Goal: Task Accomplishment & Management: Use online tool/utility

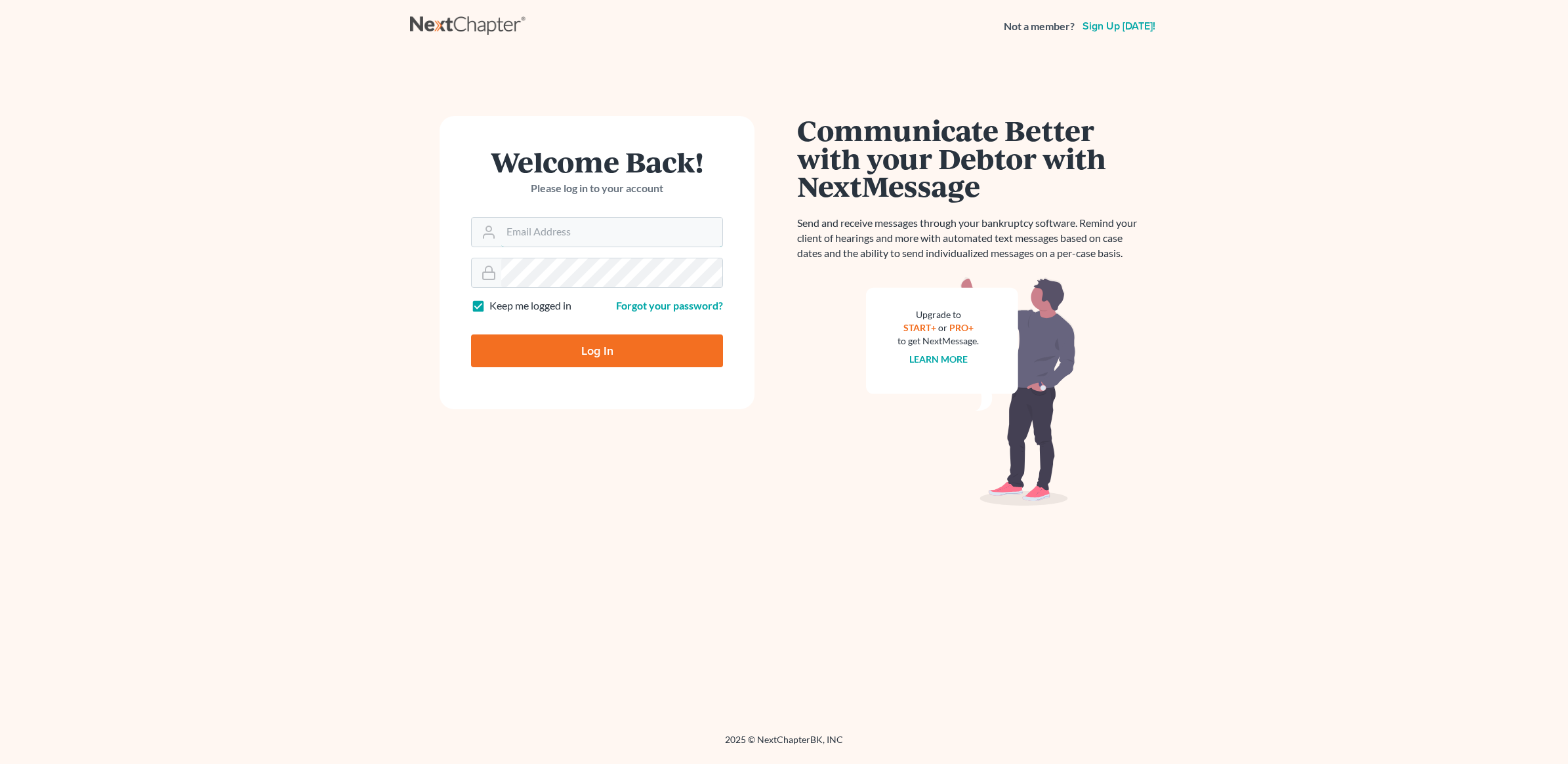
type input "[PERSON_NAME][EMAIL_ADDRESS][DOMAIN_NAME]"
click at [596, 359] on input "Log In" at bounding box center [597, 351] width 252 height 33
type input "Thinking..."
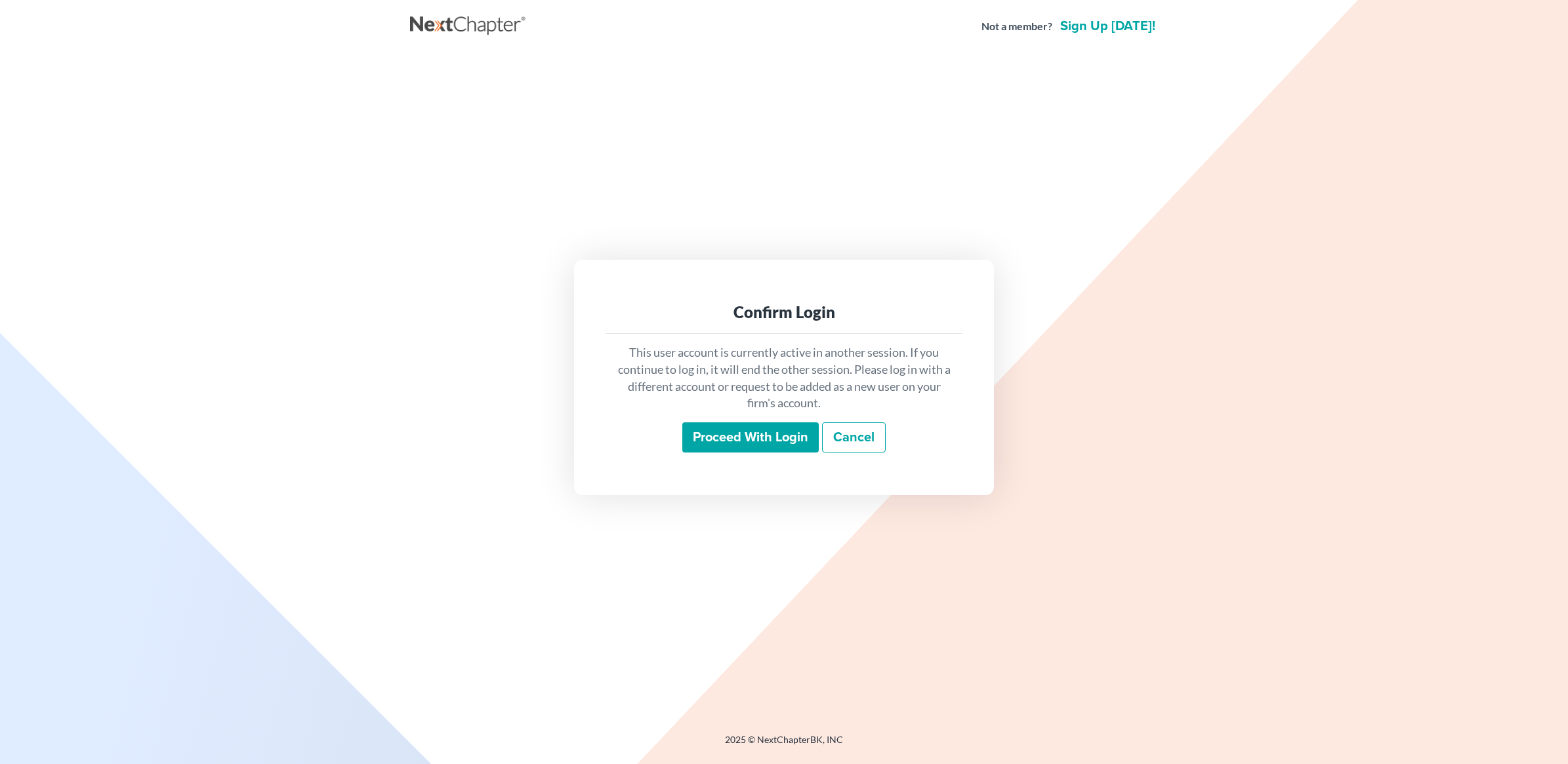
click at [746, 440] on input "Proceed with login" at bounding box center [751, 437] width 136 height 30
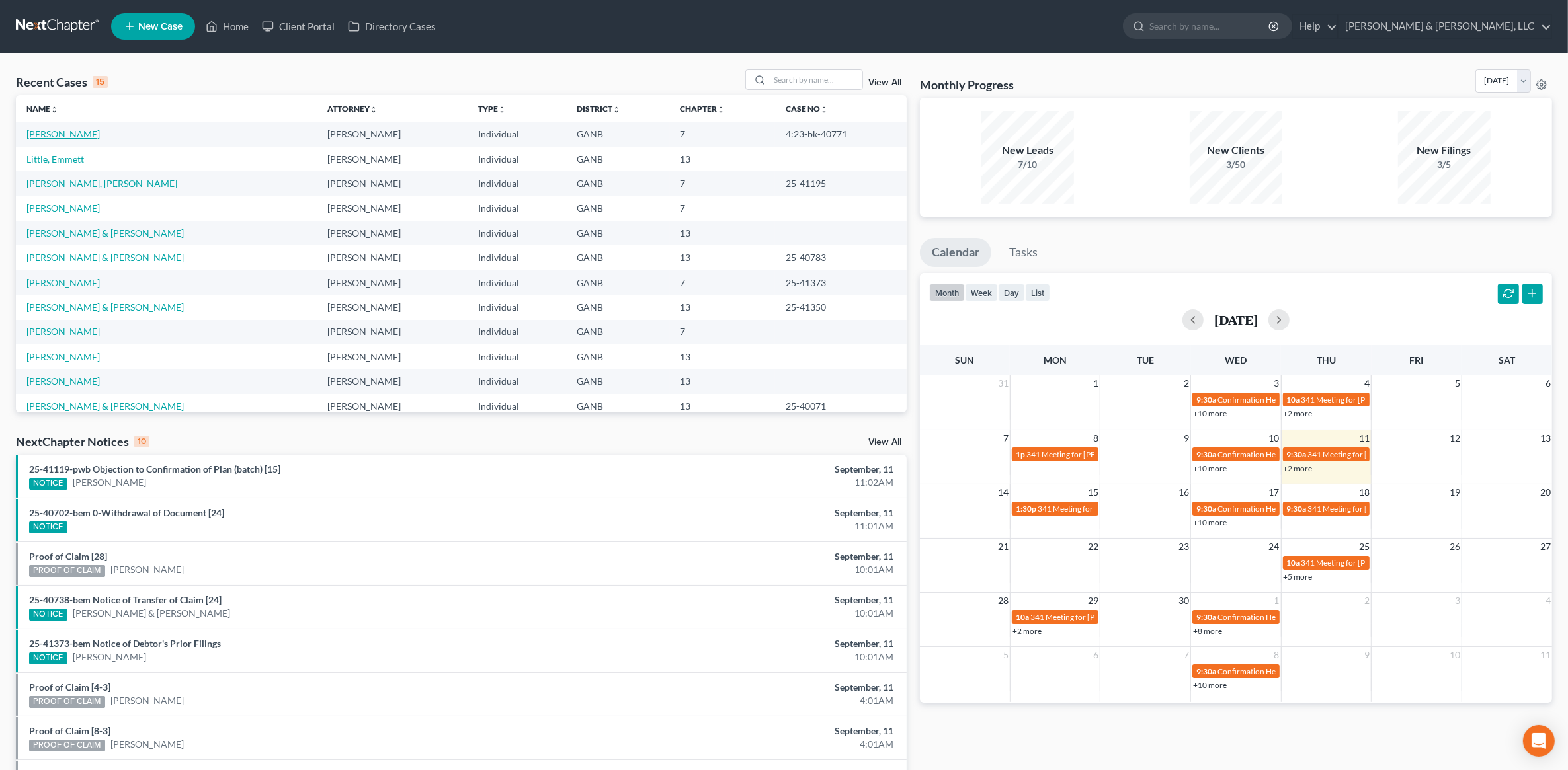
click at [60, 132] on link "Hicks, Bryan" at bounding box center [63, 134] width 73 height 12
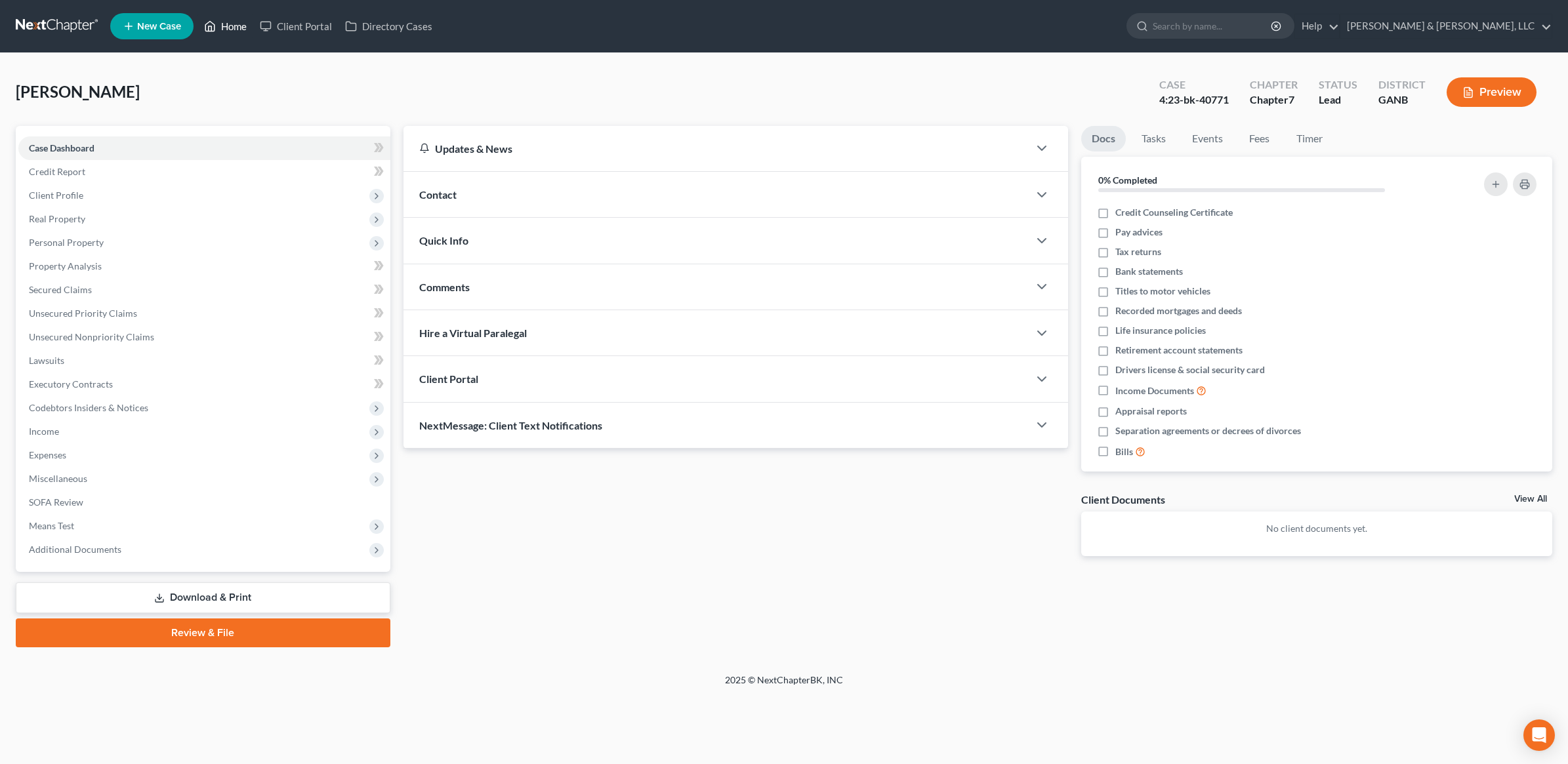
click at [230, 28] on link "Home" at bounding box center [225, 26] width 56 height 24
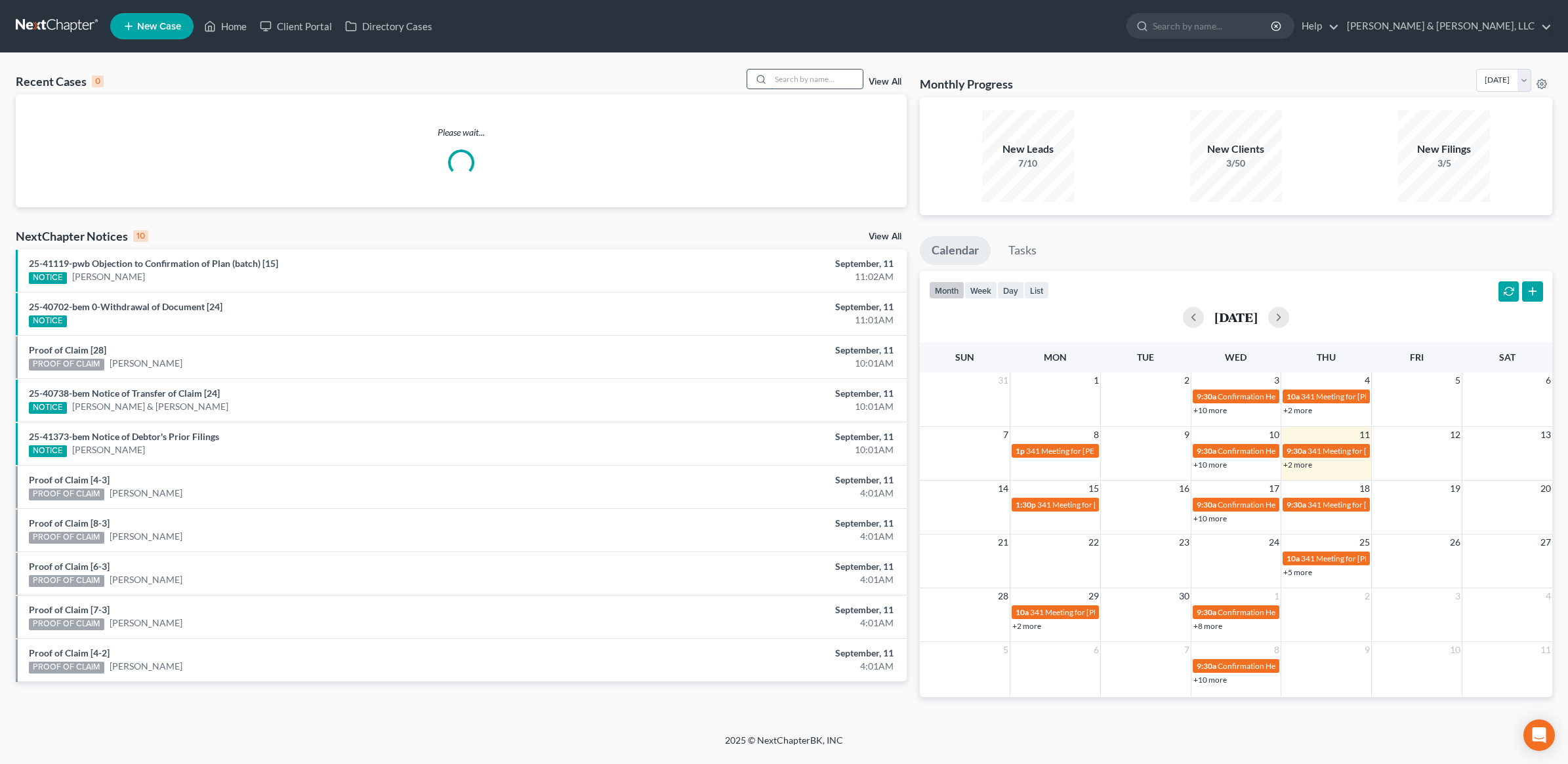
click at [779, 80] on input "search" at bounding box center [817, 79] width 92 height 19
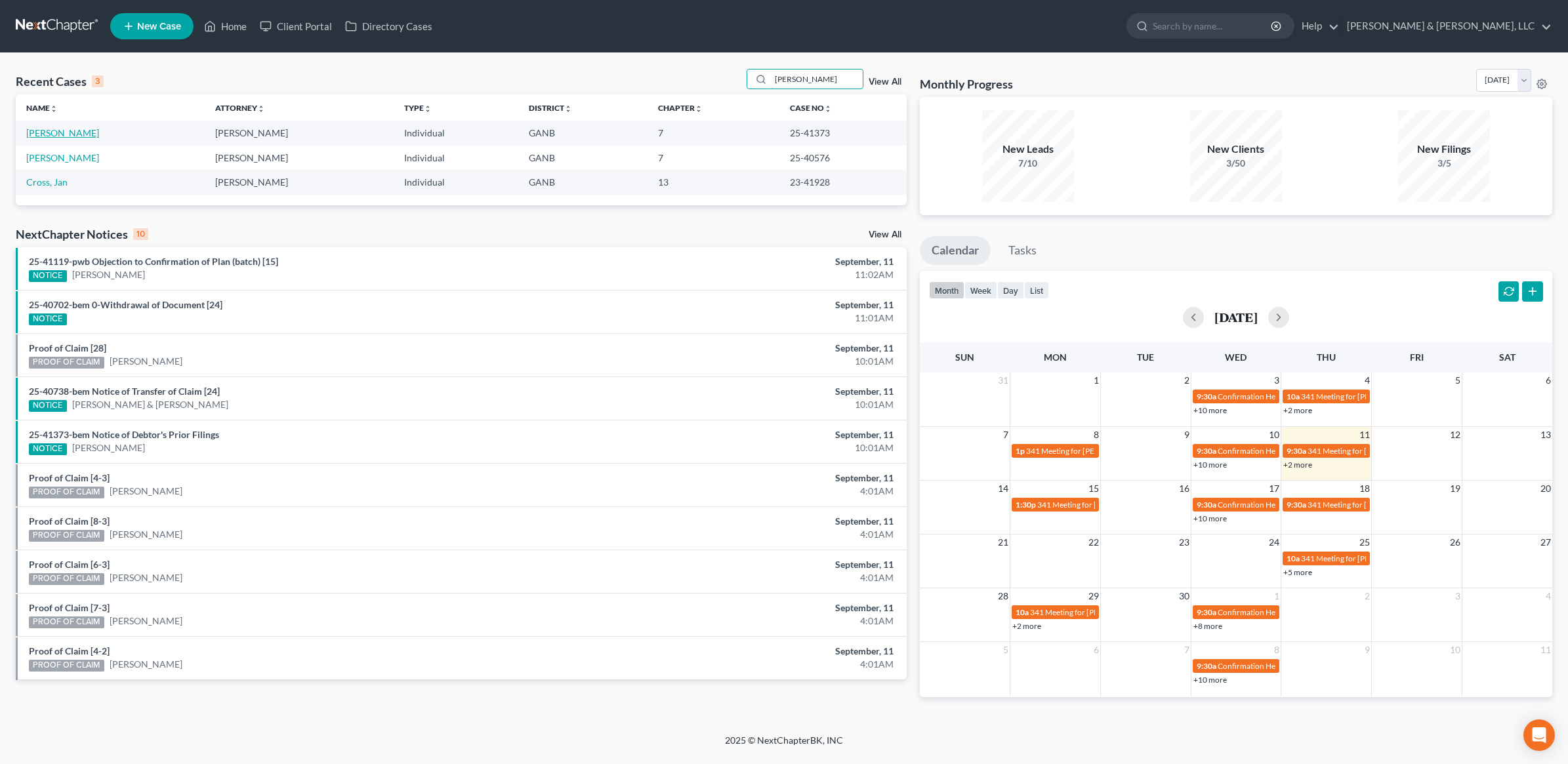
type input "craig"
click at [74, 135] on link "Craig, Jennifer" at bounding box center [63, 133] width 73 height 12
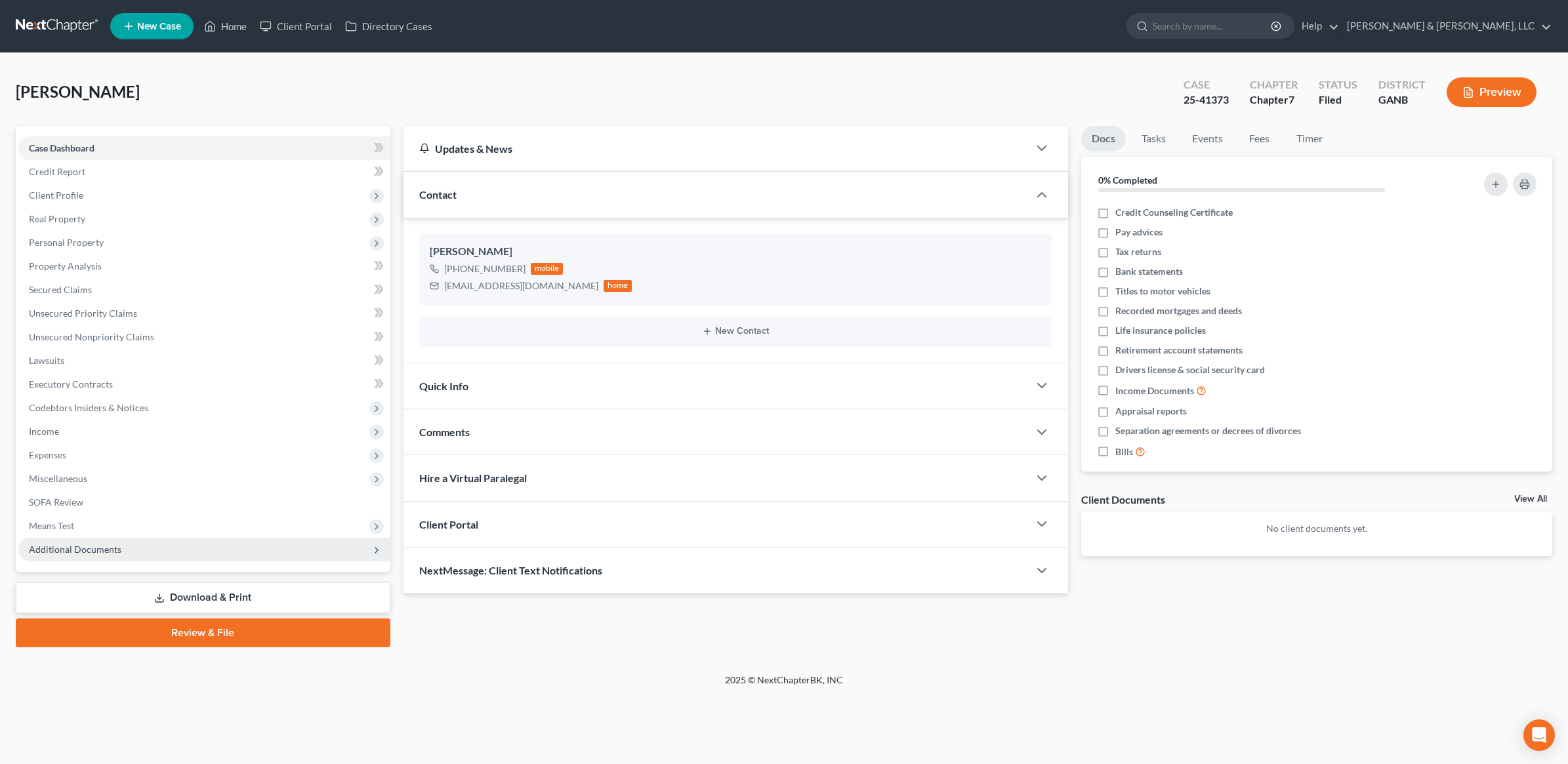
click at [104, 545] on span "Additional Documents" at bounding box center [75, 549] width 92 height 12
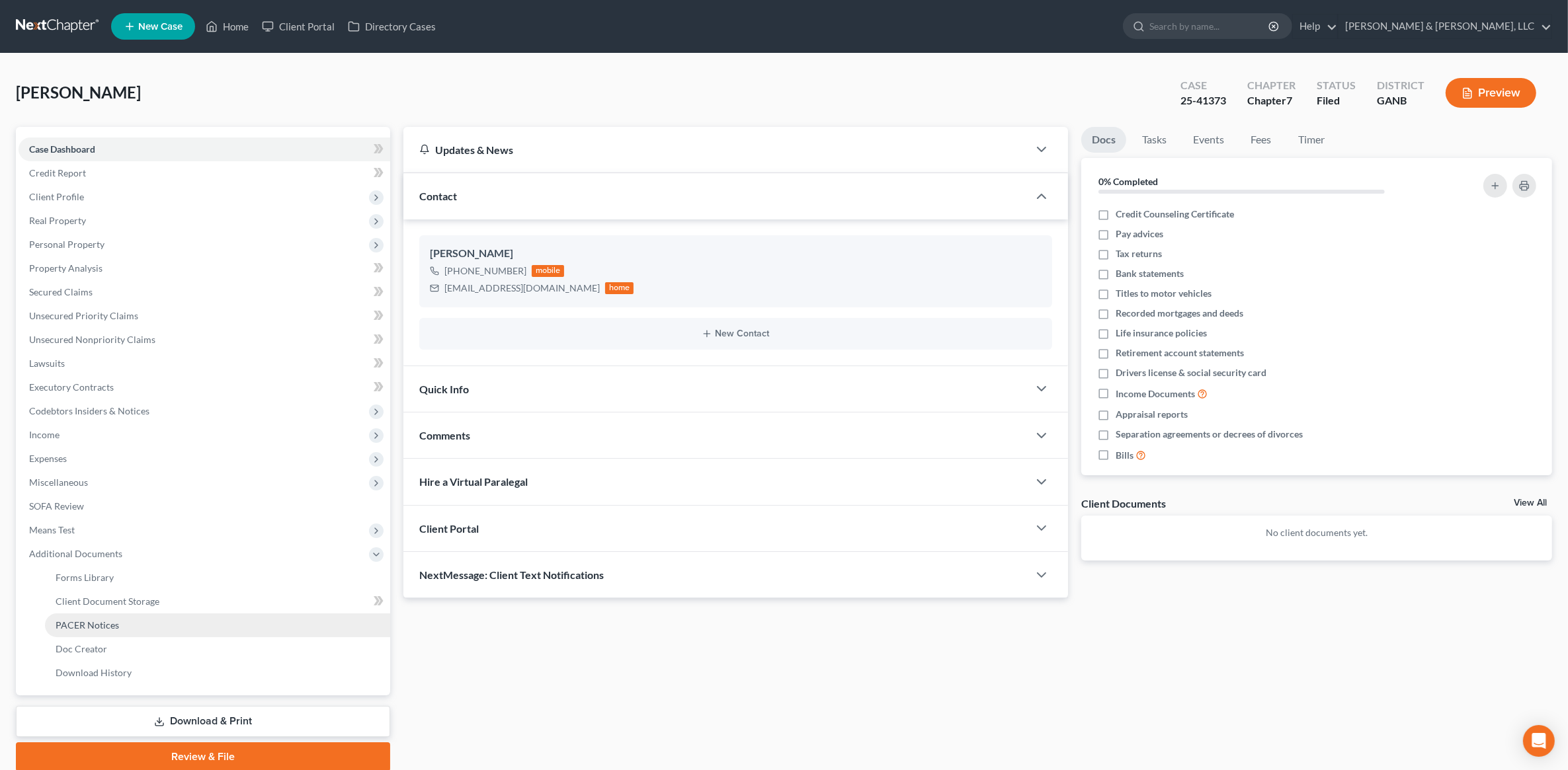
click at [123, 626] on link "PACER Notices" at bounding box center [217, 625] width 345 height 24
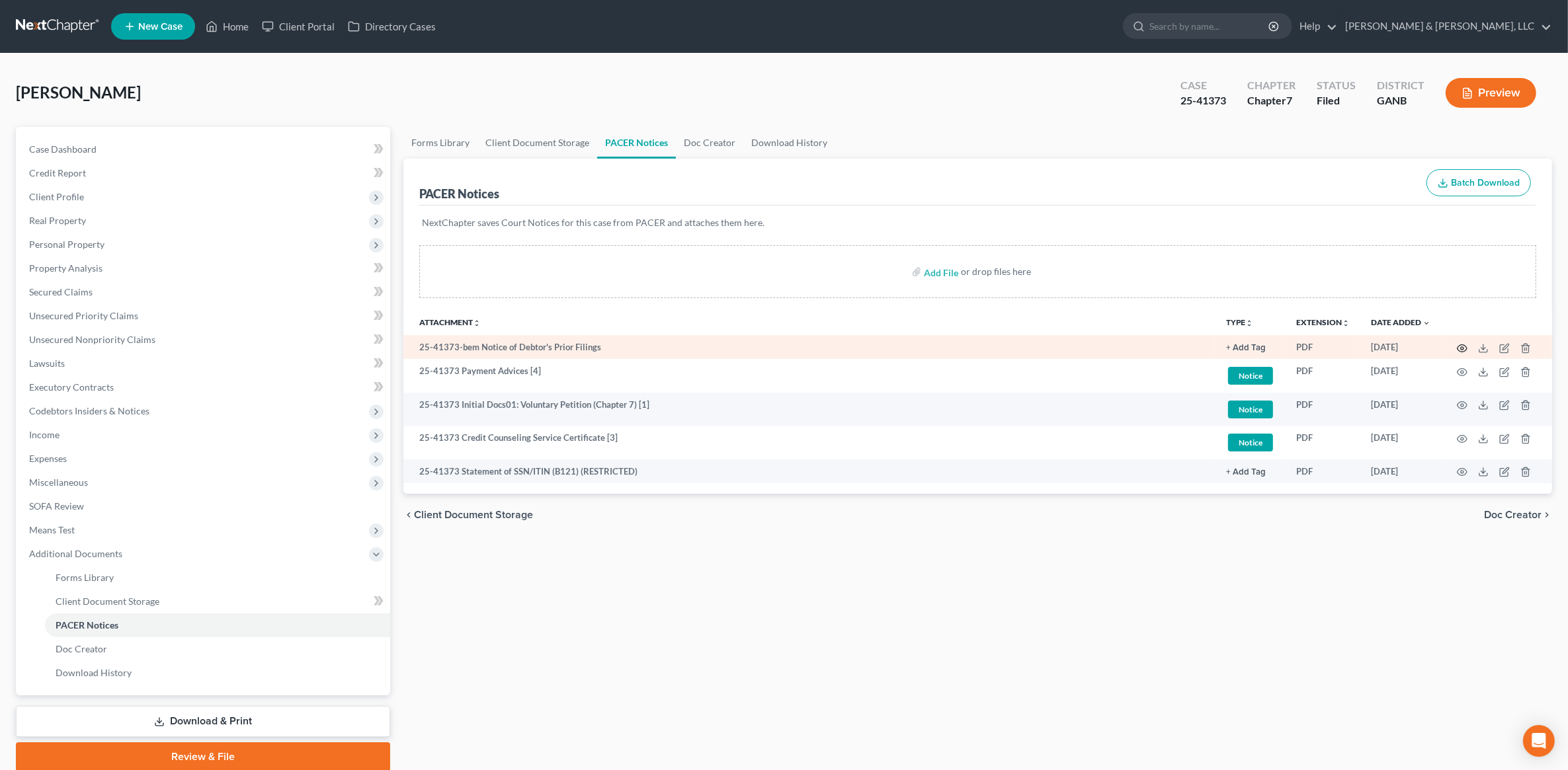
click at [1467, 352] on icon "button" at bounding box center [1463, 349] width 11 height 11
